Goal: Transaction & Acquisition: Book appointment/travel/reservation

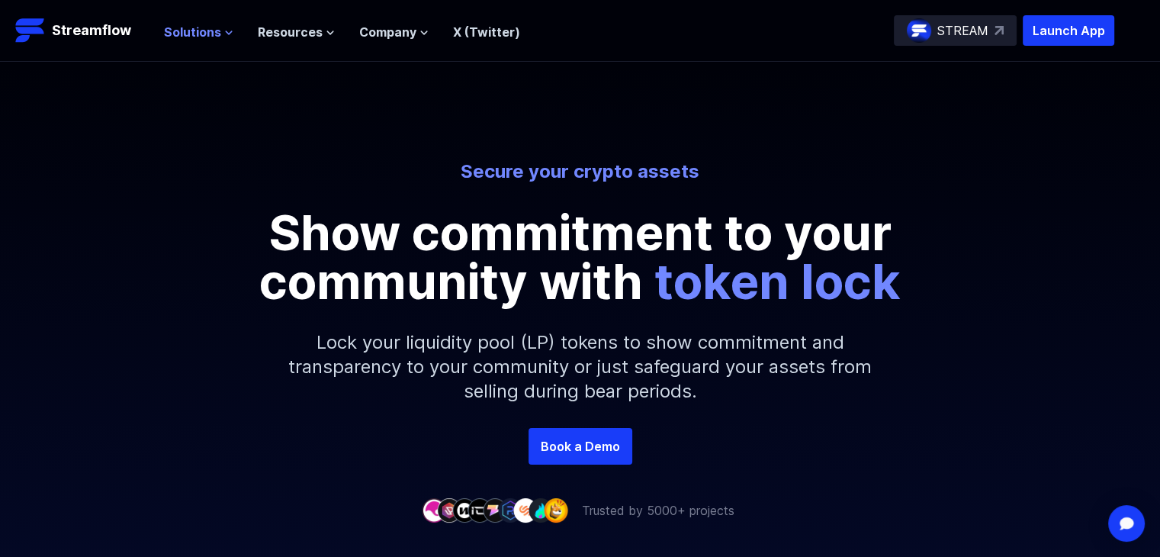
click at [175, 37] on span "Solutions" at bounding box center [192, 32] width 57 height 18
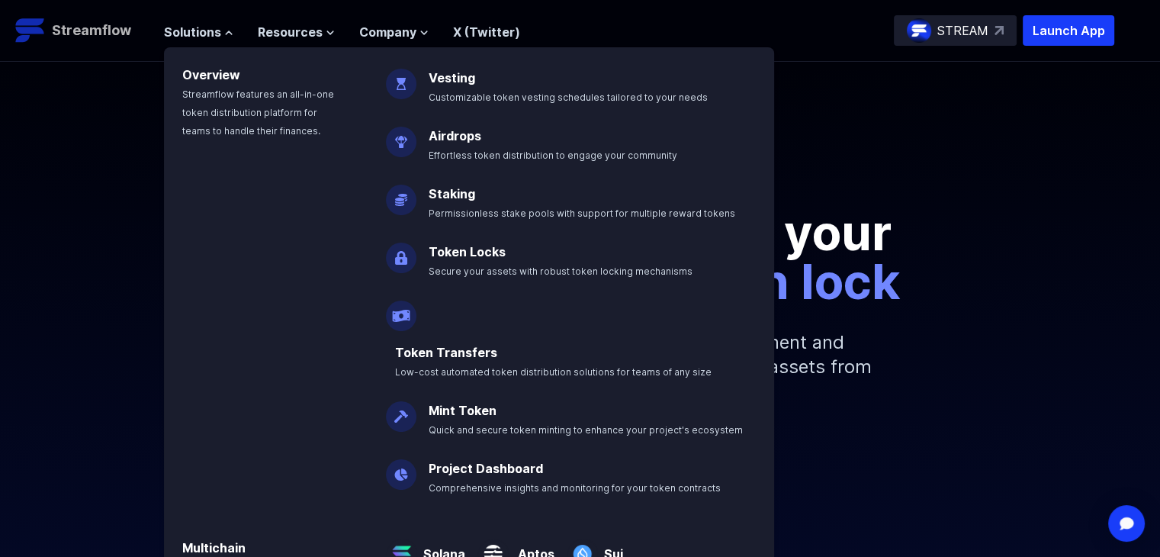
click at [83, 34] on p "Streamflow" at bounding box center [91, 30] width 79 height 21
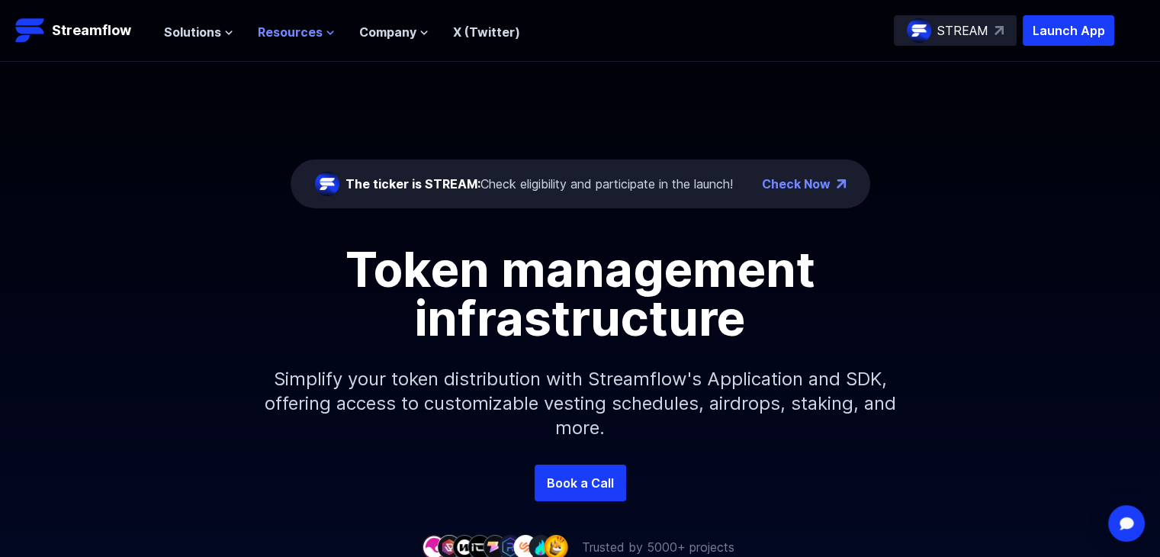
click at [300, 31] on span "Resources" at bounding box center [290, 32] width 65 height 18
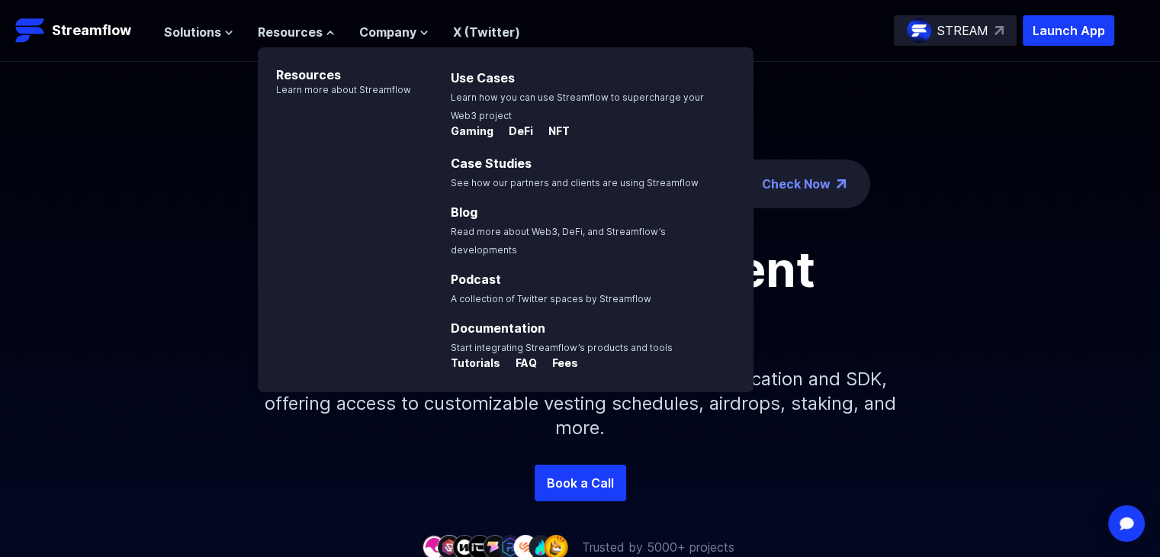
click at [196, 492] on div "Book a Call" at bounding box center [580, 482] width 1160 height 37
